Goal: Information Seeking & Learning: Learn about a topic

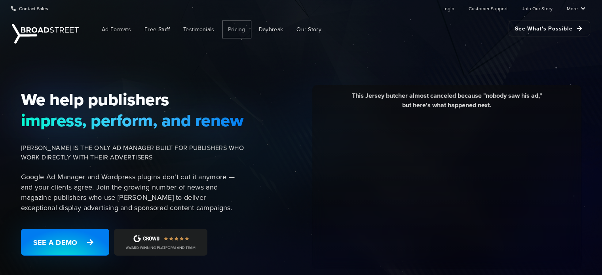
click at [236, 28] on span "Pricing" at bounding box center [236, 29] width 17 height 8
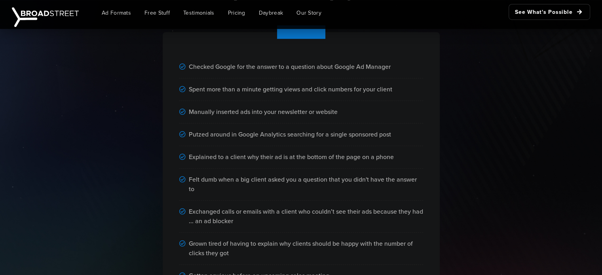
scroll to position [435, 0]
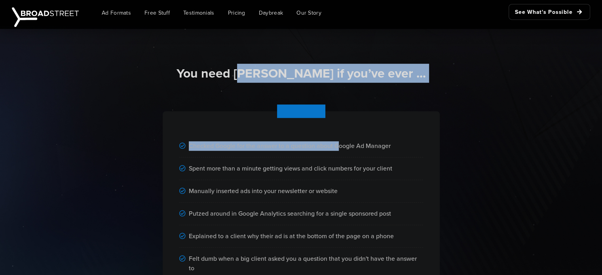
drag, startPoint x: 256, startPoint y: 85, endPoint x: 335, endPoint y: 153, distance: 104.6
click at [335, 153] on div "You need [PERSON_NAME] if you’ve ever ... Checked Google for the answer to a qu…" at bounding box center [301, 240] width 602 height 428
click at [313, 111] on div "Checked Google for the answer to a question about Google Ad Manager Spent more …" at bounding box center [301, 261] width 277 height 301
